Goal: Task Accomplishment & Management: Manage account settings

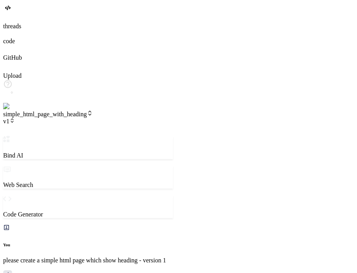
scroll to position [1401, 0]
click at [15, 110] on img at bounding box center [16, 106] width 26 height 7
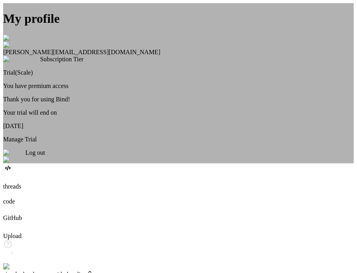
click at [45, 156] on span "Log out" at bounding box center [36, 152] width 20 height 7
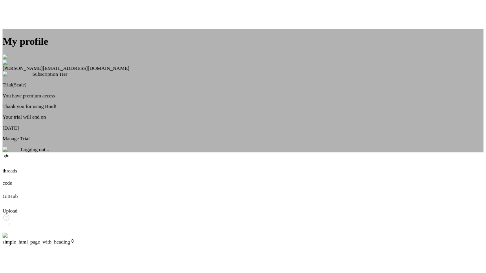
scroll to position [1371, 0]
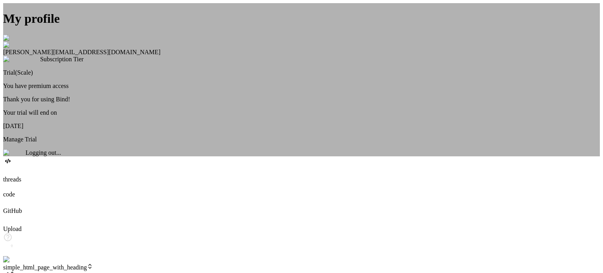
click at [22, 42] on img at bounding box center [12, 38] width 19 height 7
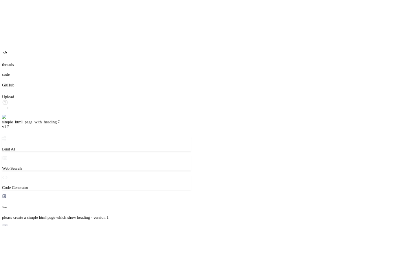
scroll to position [1424, 0]
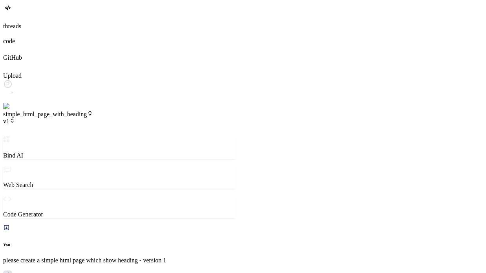
click at [12, 110] on img at bounding box center [16, 106] width 26 height 7
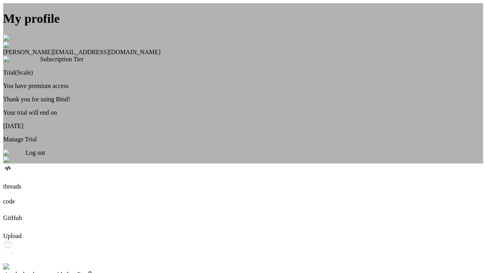
click at [224, 163] on div "Log out" at bounding box center [243, 156] width 480 height 14
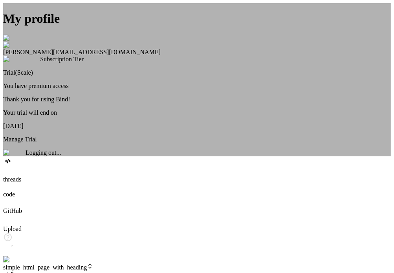
scroll to position [1507, 0]
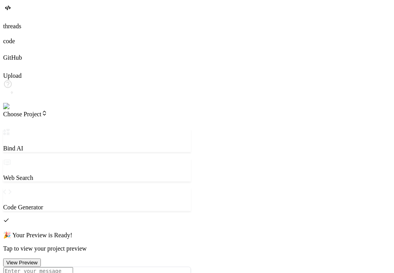
type textarea "x"
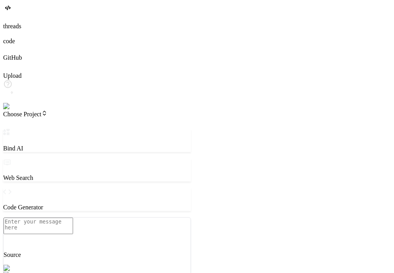
scroll to position [1545, 0]
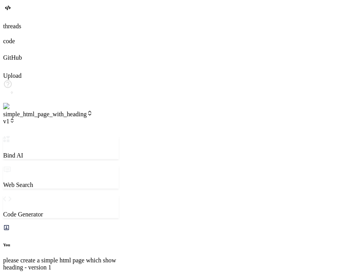
scroll to position [294, 0]
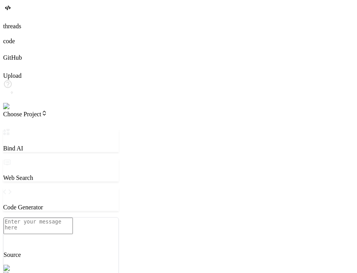
type textarea "x"
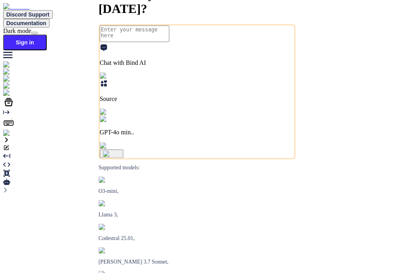
click at [10, 137] on img at bounding box center [14, 132] width 22 height 7
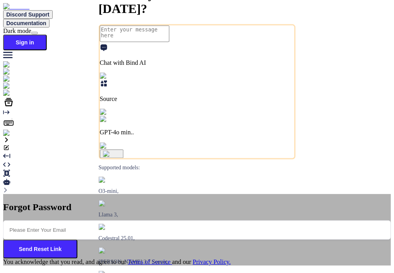
click at [178, 220] on input "email" at bounding box center [196, 229] width 387 height 19
type input "[EMAIL_ADDRESS][DOMAIN_NAME]"
click at [77, 239] on button "Send Reset Link" at bounding box center [40, 248] width 74 height 19
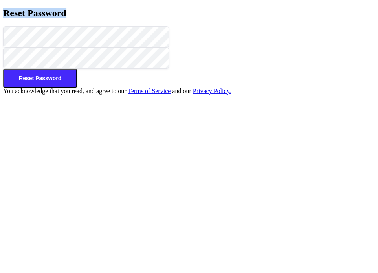
drag, startPoint x: 239, startPoint y: 80, endPoint x: 120, endPoint y: 84, distance: 119.0
click at [120, 18] on h2 "Reset Password" at bounding box center [188, 13] width 371 height 11
copy h2 "Reset Password"
